Goal: Information Seeking & Learning: Learn about a topic

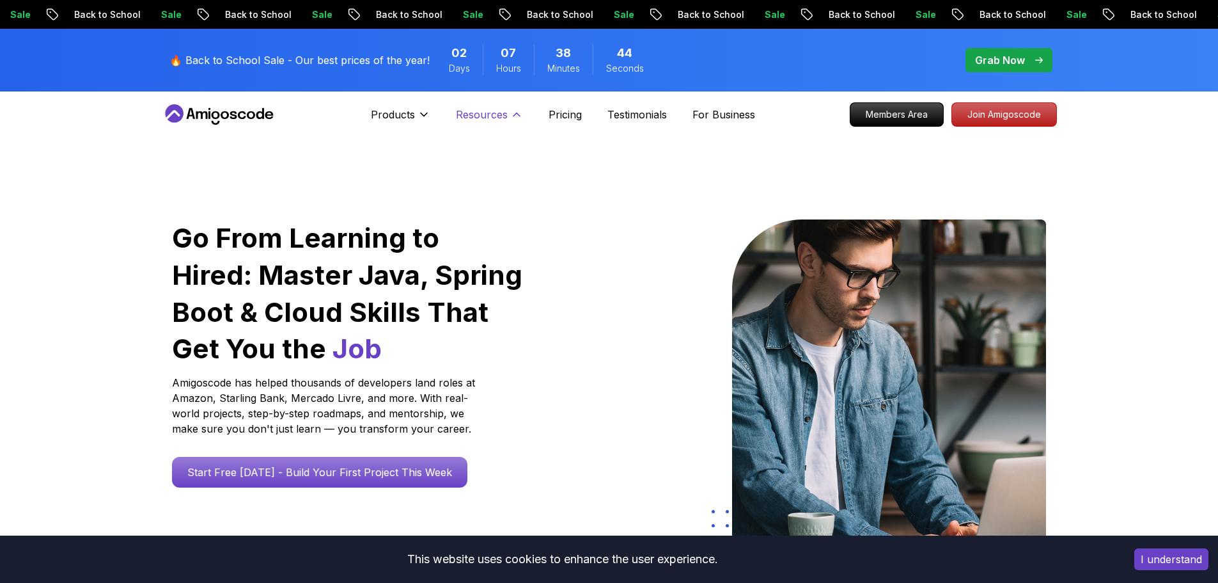
drag, startPoint x: 0, startPoint y: 0, endPoint x: 497, endPoint y: 111, distance: 509.3
click at [497, 111] on p "Resources" at bounding box center [482, 114] width 52 height 15
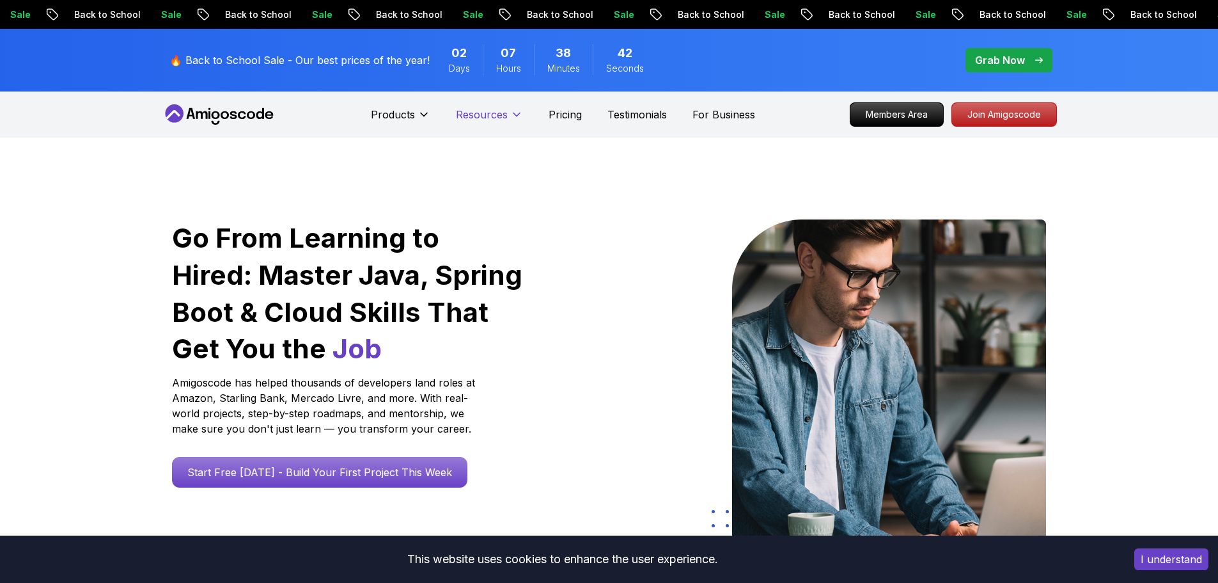
click at [497, 111] on p "Resources" at bounding box center [482, 114] width 52 height 15
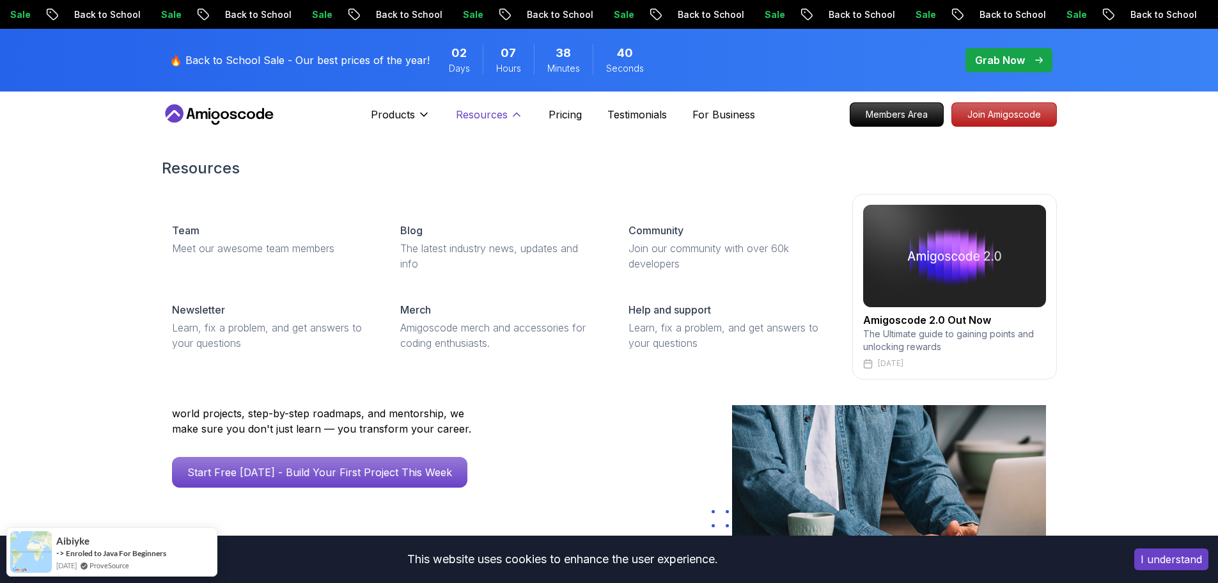
click at [497, 111] on p "Resources" at bounding box center [482, 114] width 52 height 15
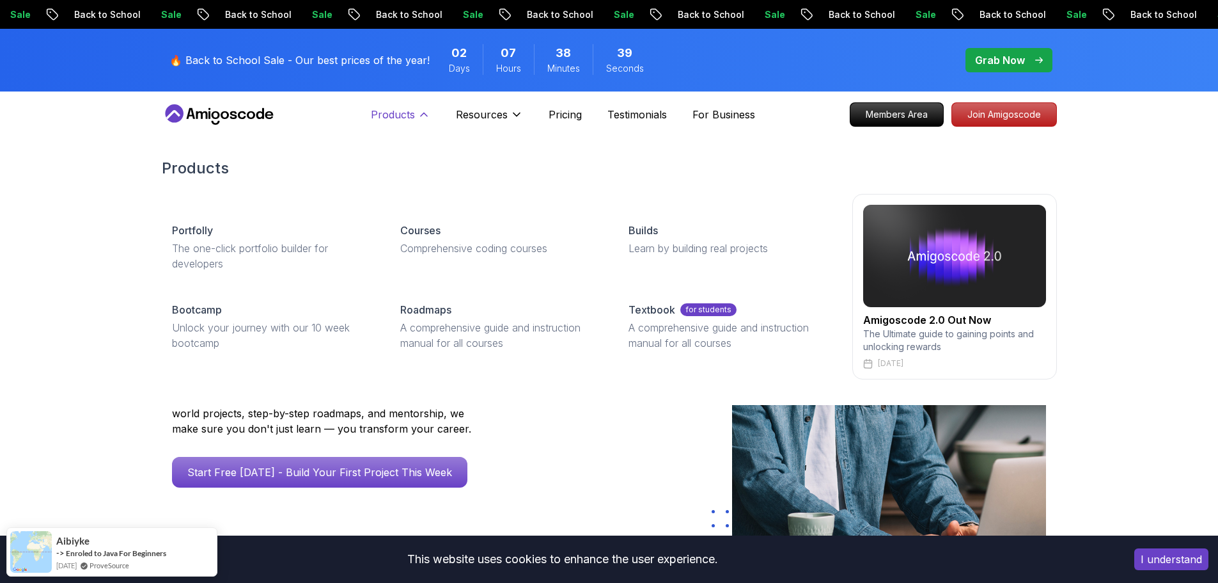
click at [409, 113] on p "Products" at bounding box center [393, 114] width 44 height 15
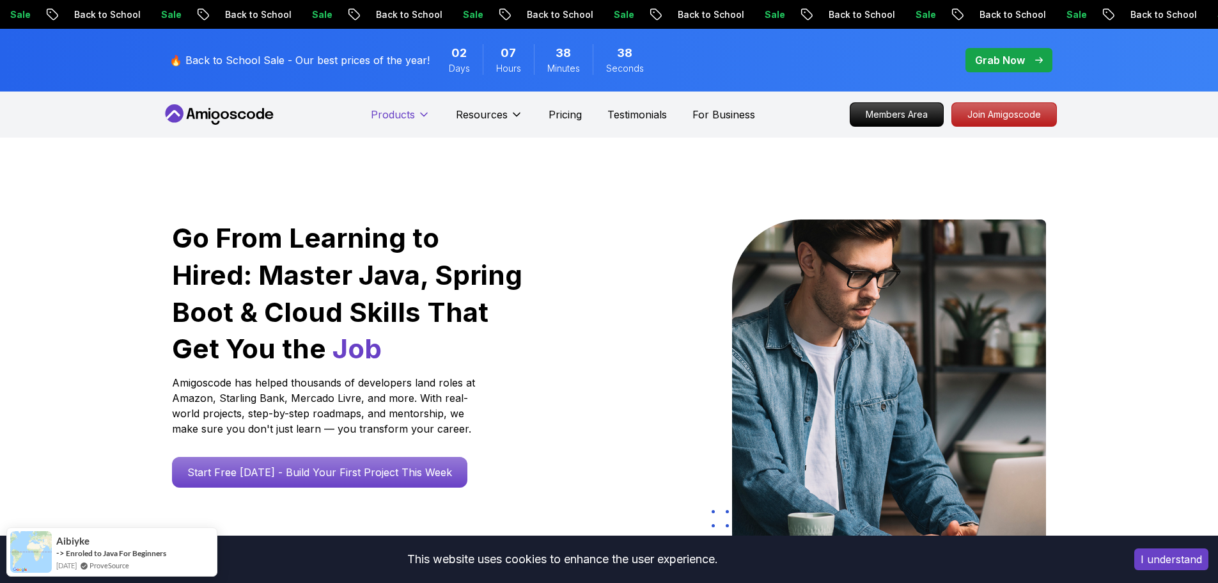
click at [409, 113] on p "Products" at bounding box center [393, 114] width 44 height 15
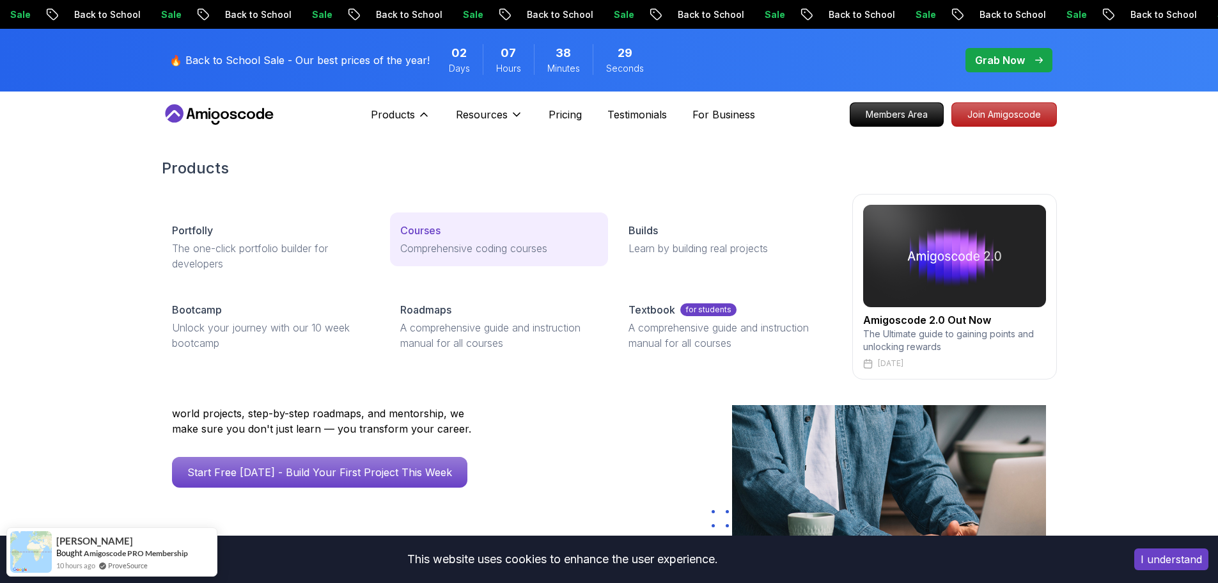
click at [462, 231] on div "Courses" at bounding box center [499, 230] width 198 height 15
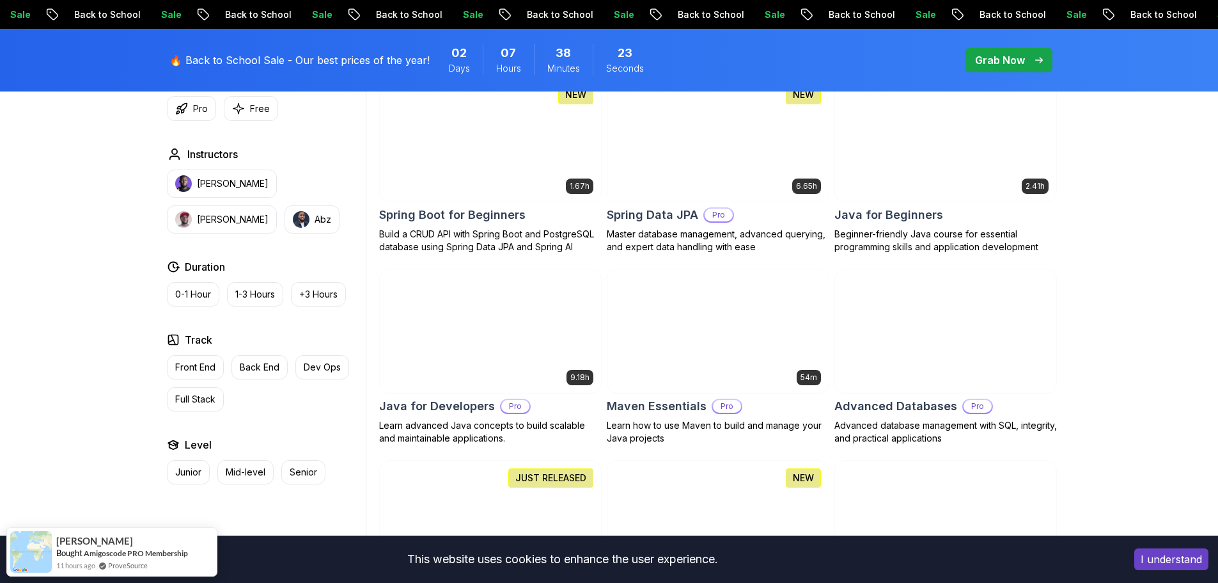
scroll to position [622, 0]
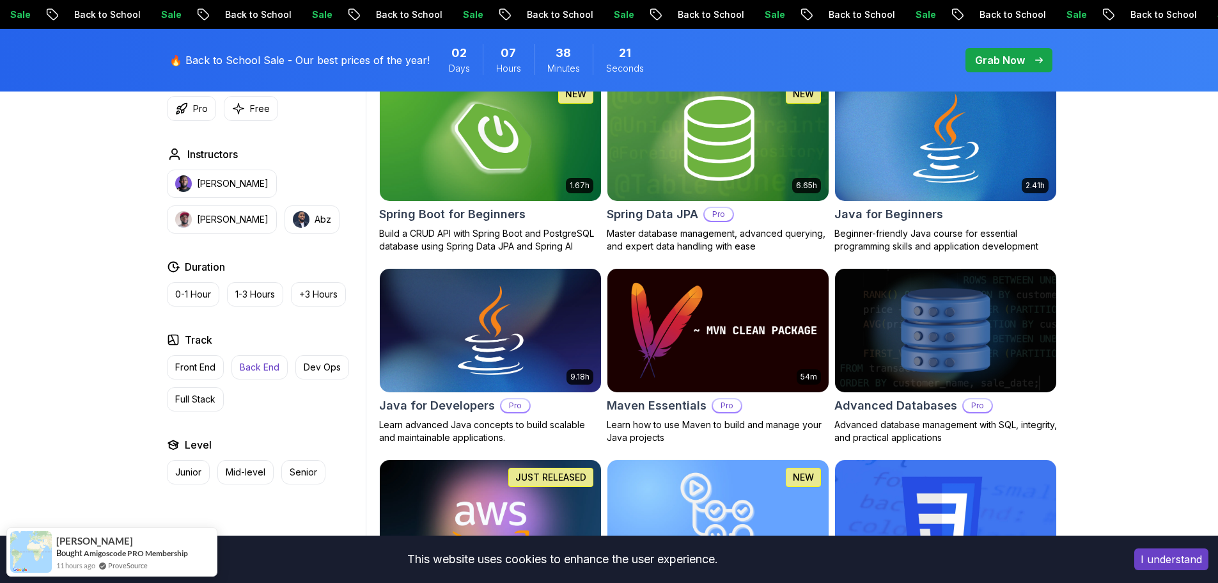
click at [262, 365] on p "Back End" at bounding box center [260, 367] width 40 height 13
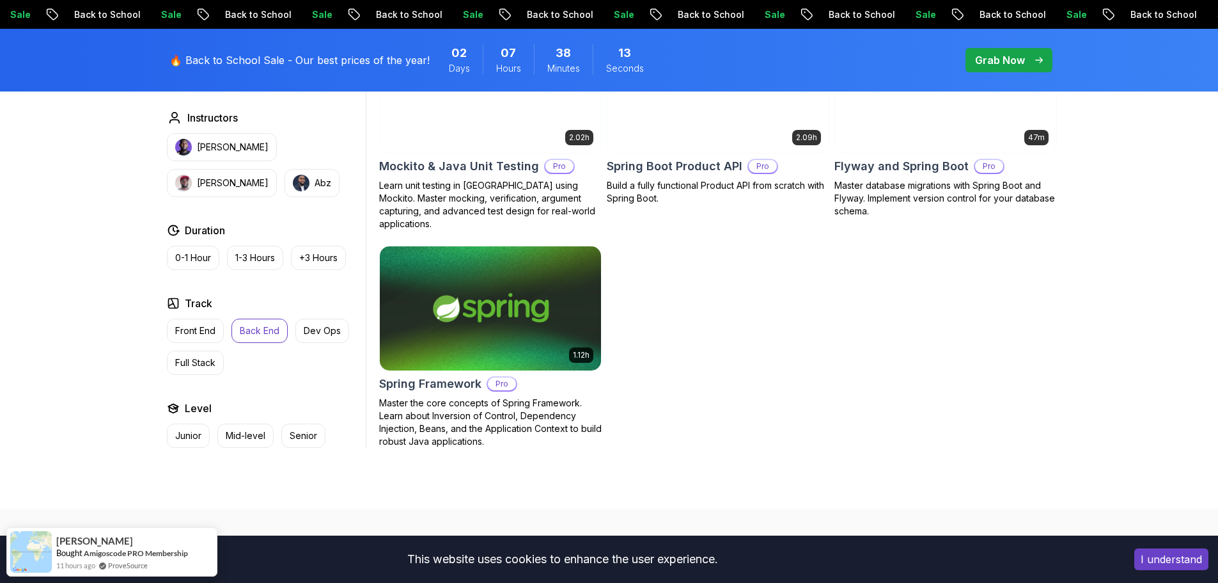
scroll to position [1692, 0]
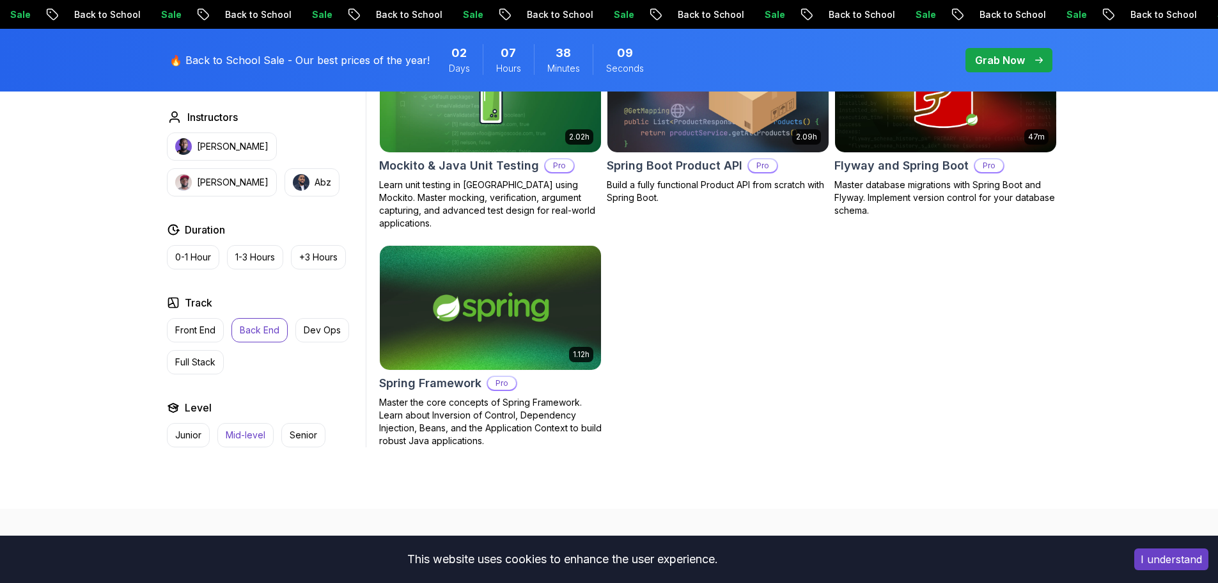
click at [256, 429] on p "Mid-level" at bounding box center [246, 435] width 40 height 13
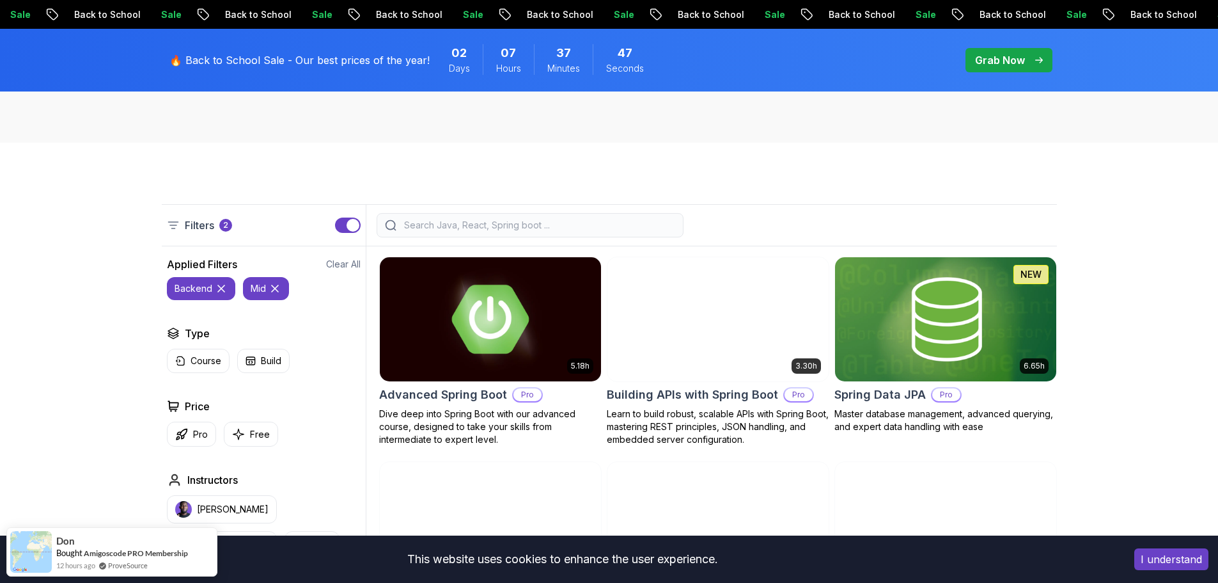
scroll to position [237, 0]
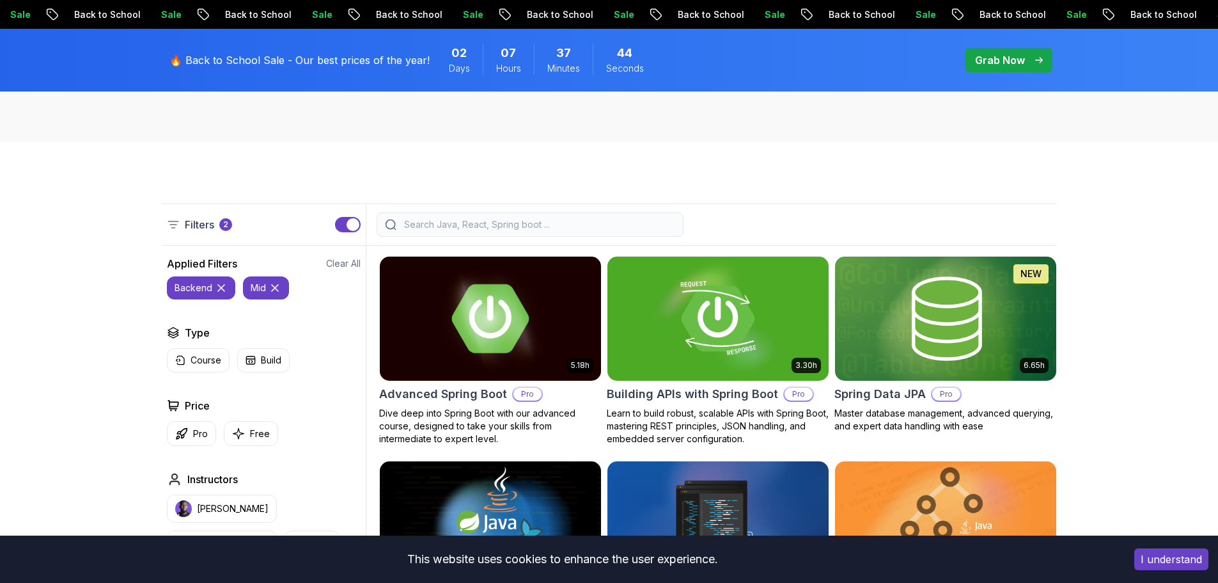
click at [524, 347] on img at bounding box center [490, 318] width 232 height 130
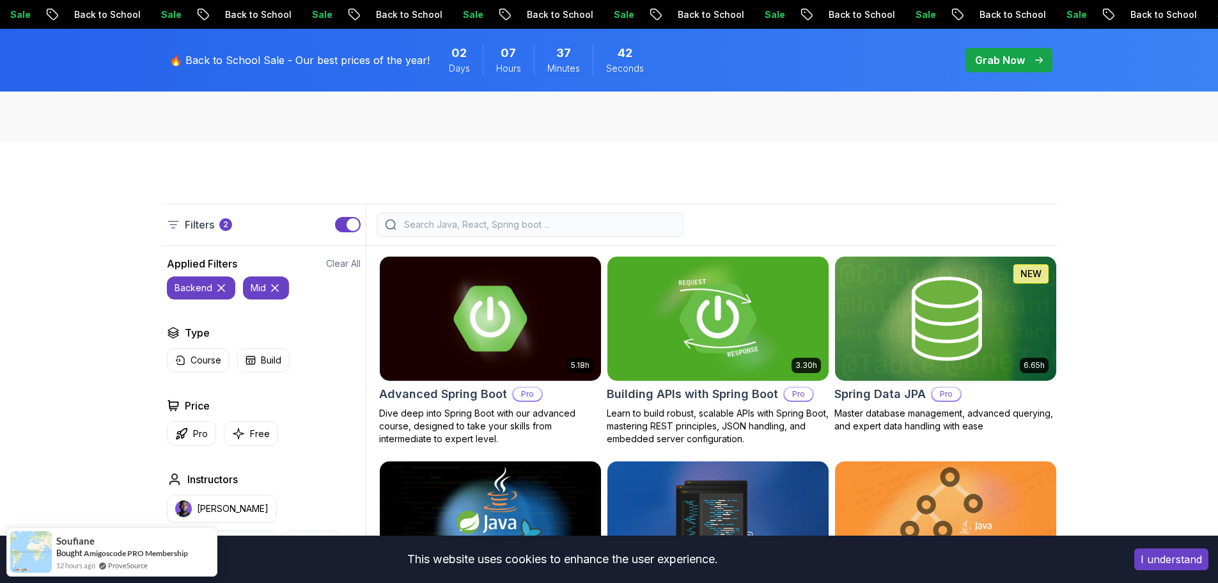
click at [695, 346] on img at bounding box center [718, 318] width 232 height 130
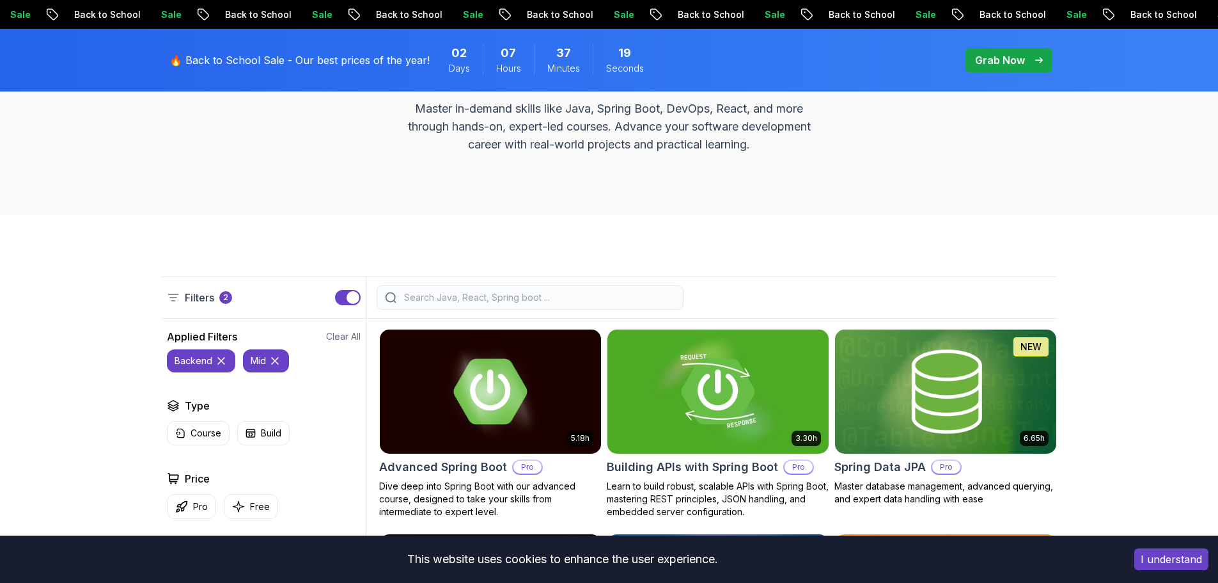
scroll to position [159, 0]
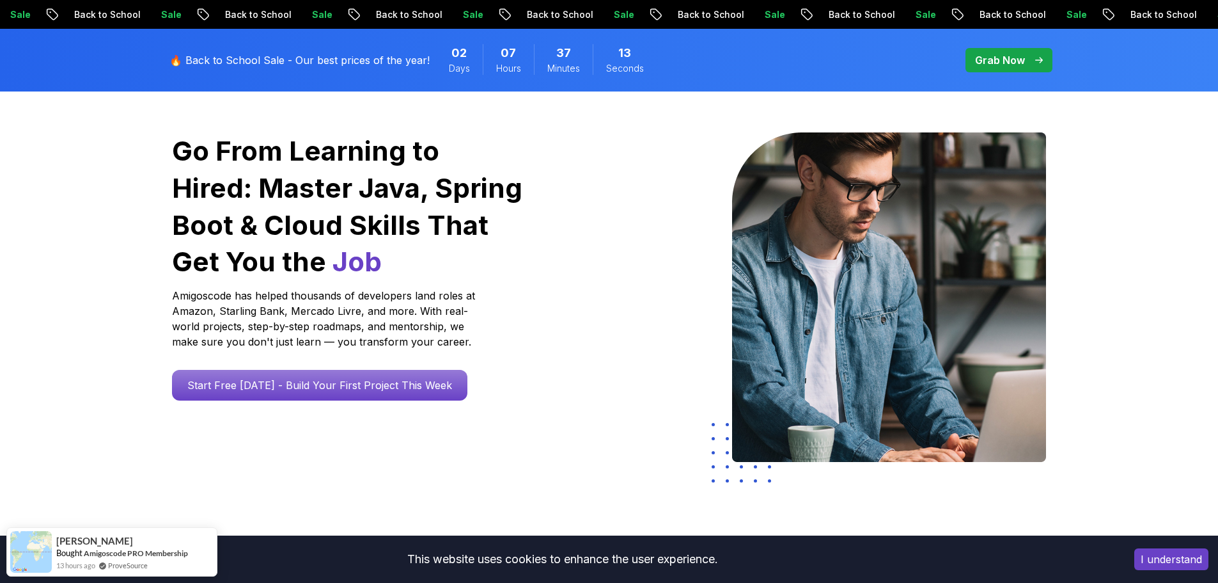
scroll to position [86, 0]
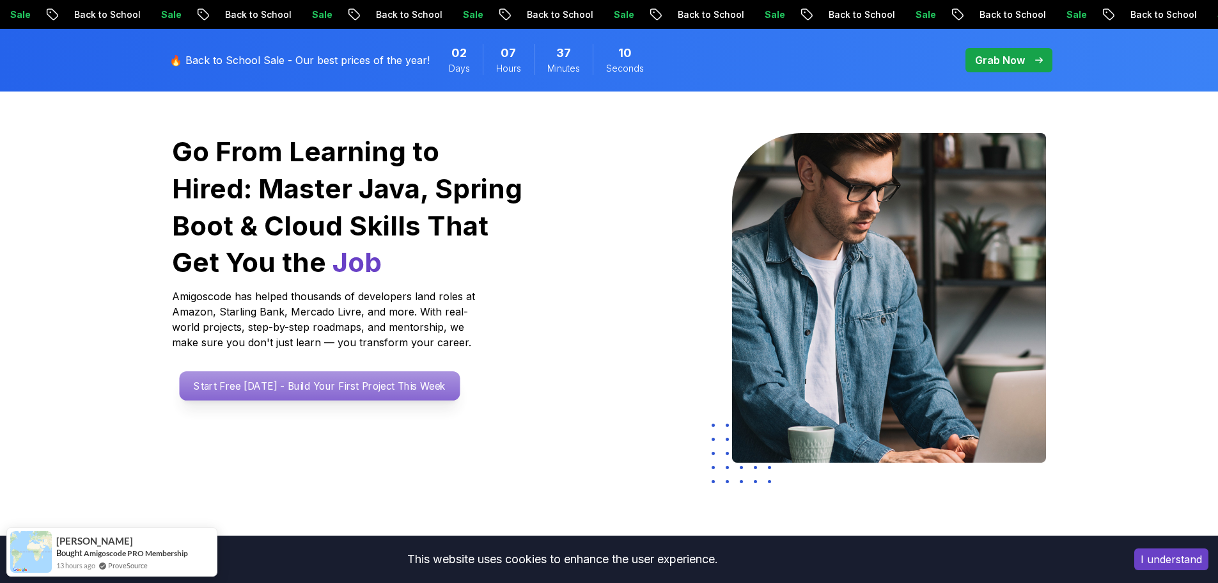
click at [380, 388] on p "Start Free Today - Build Your First Project This Week" at bounding box center [319, 385] width 281 height 29
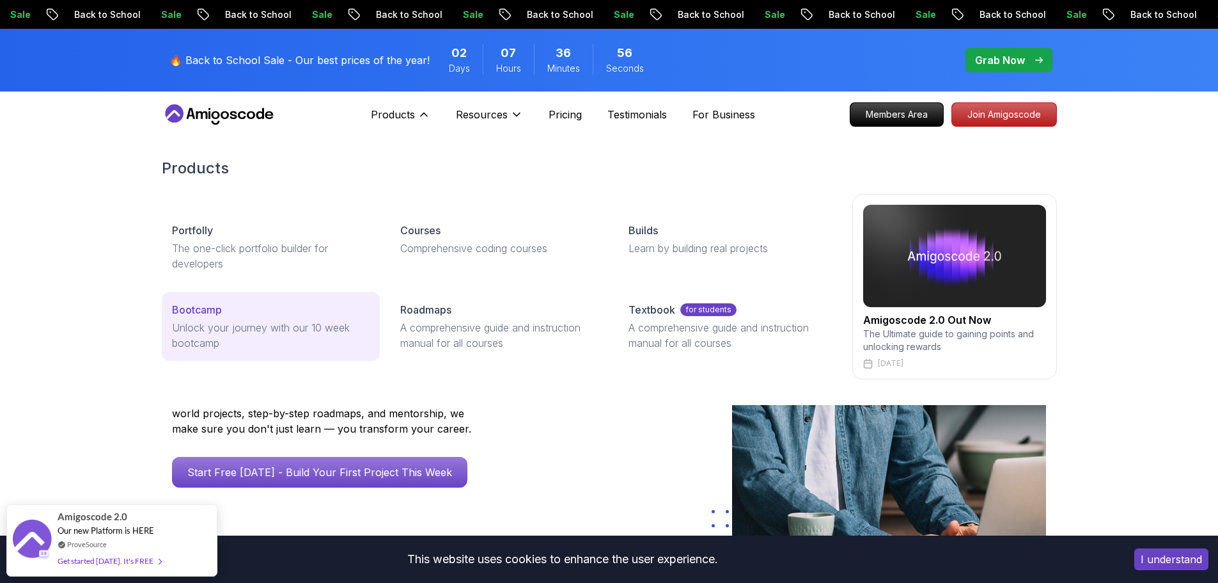
click at [250, 322] on p "Unlock your journey with our 10 week bootcamp" at bounding box center [271, 335] width 198 height 31
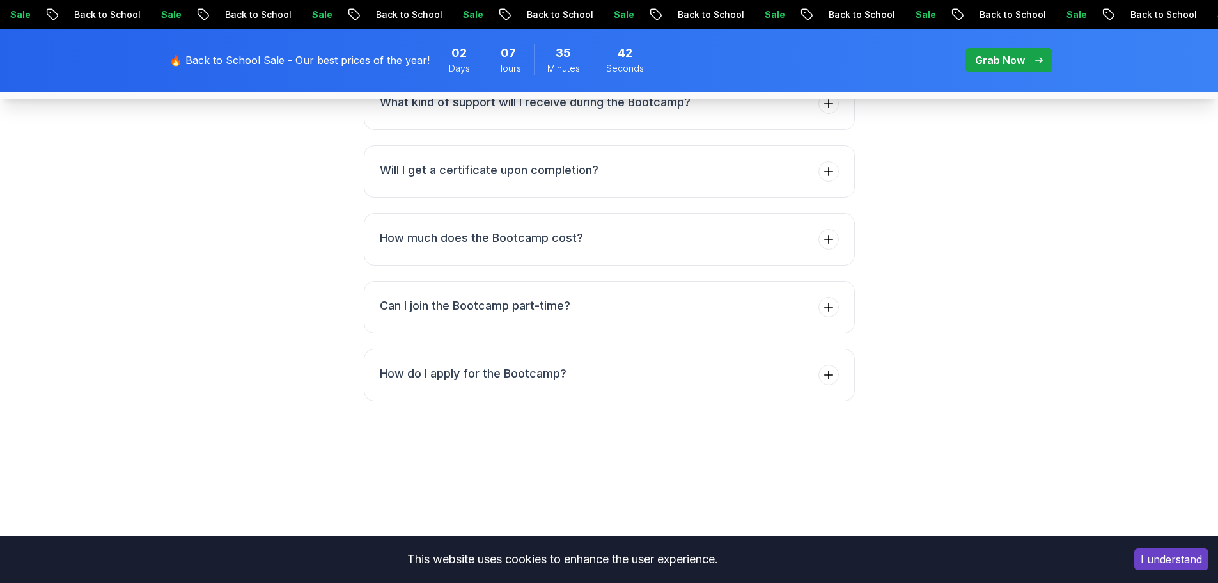
scroll to position [5346, 0]
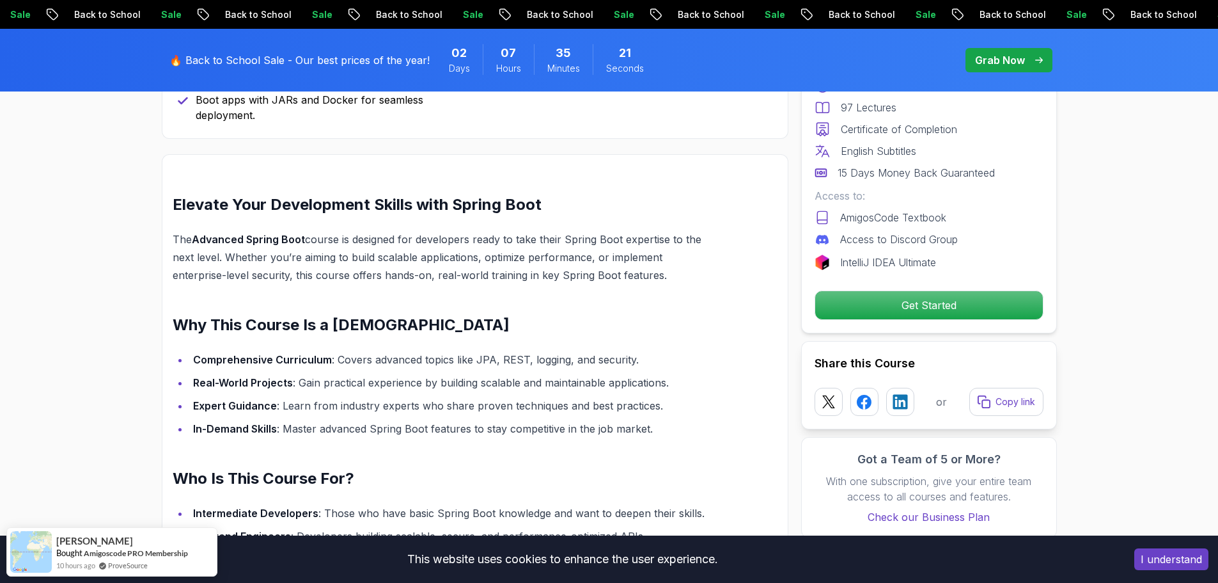
scroll to position [1060, 0]
